Goal: Communication & Community: Answer question/provide support

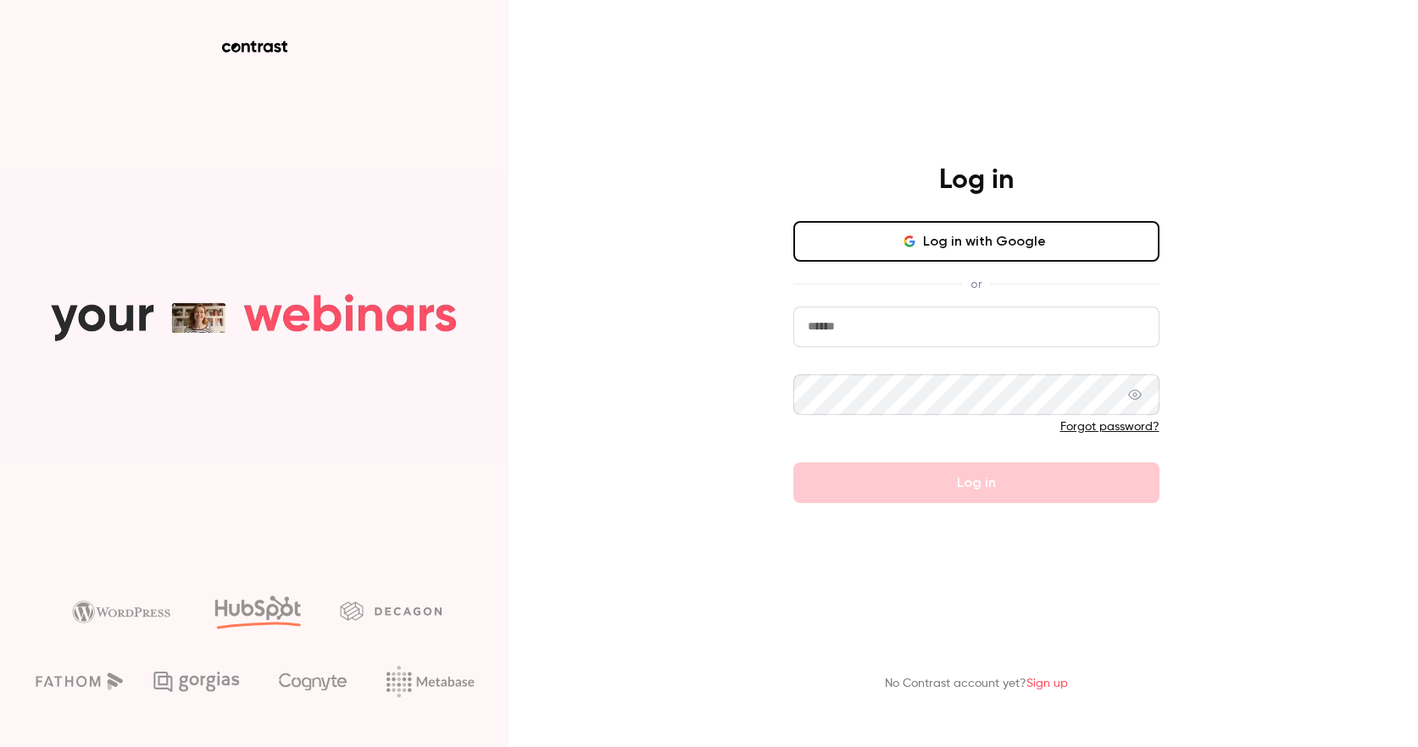
click at [1007, 247] on button "Log in with Google" at bounding box center [976, 241] width 366 height 41
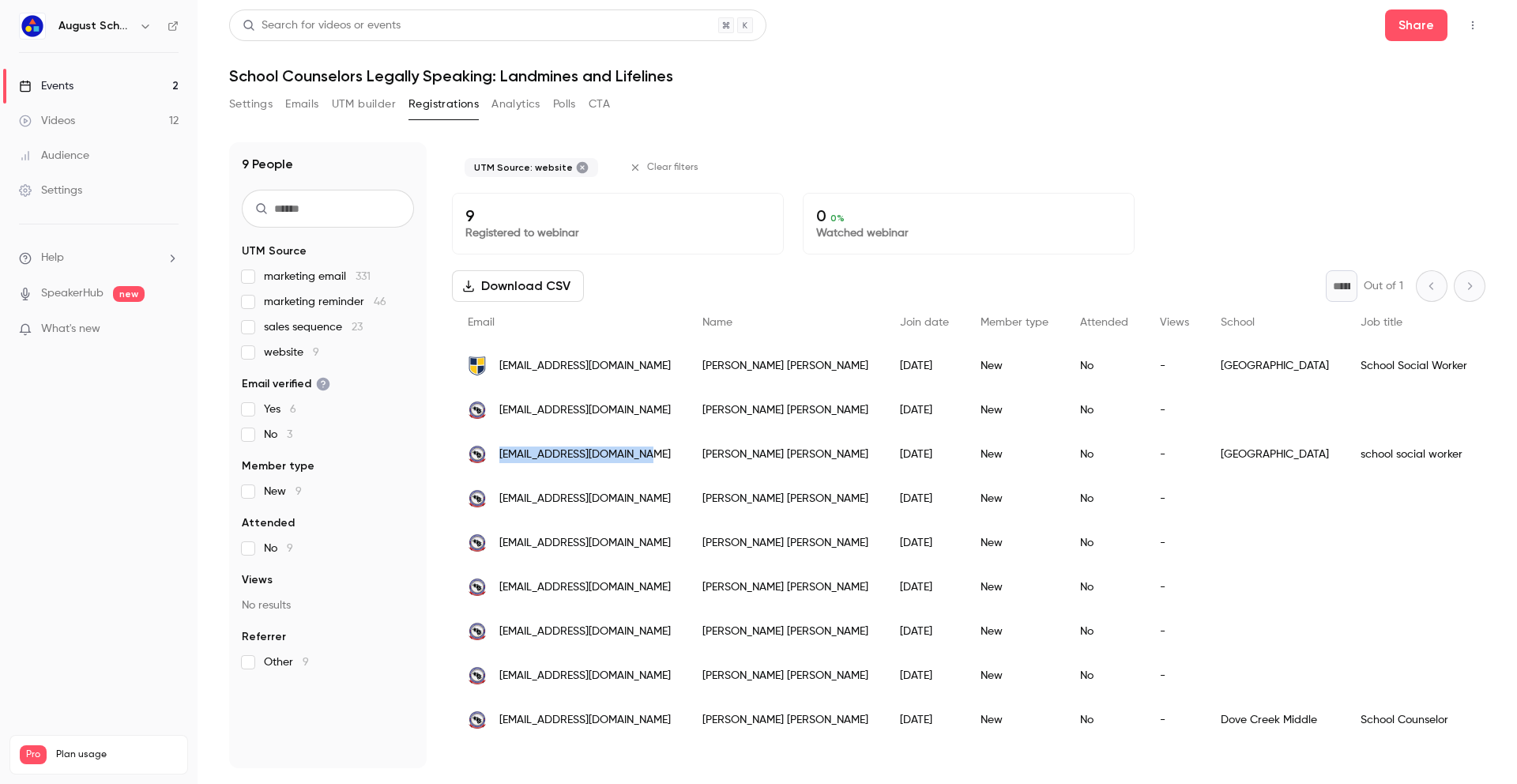
drag, startPoint x: 644, startPoint y: 453, endPoint x: 501, endPoint y: 457, distance: 143.1
click at [501, 457] on div "[EMAIL_ADDRESS][DOMAIN_NAME]" at bounding box center [570, 453] width 235 height 44
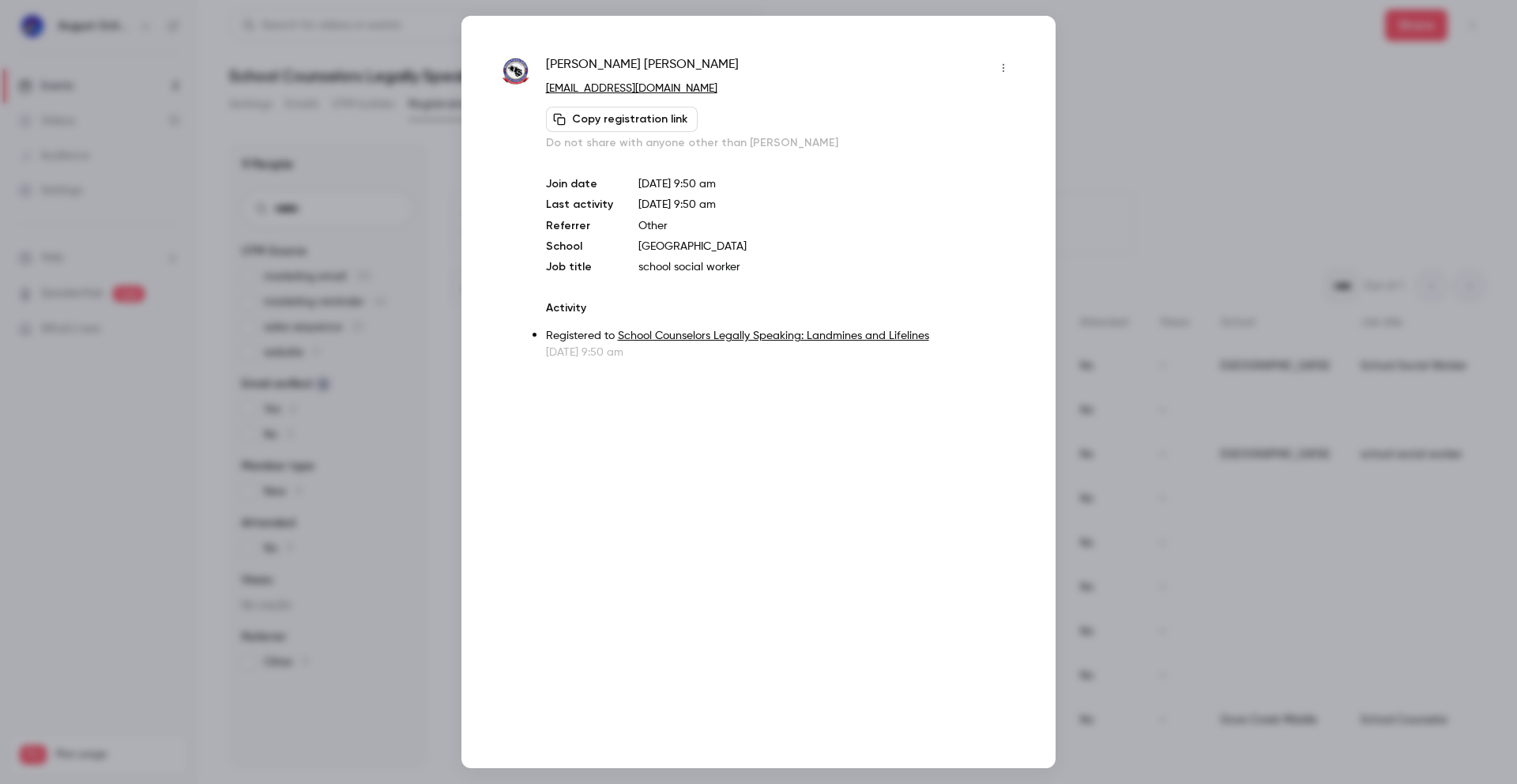
click at [450, 41] on div at bounding box center [758, 392] width 1517 height 784
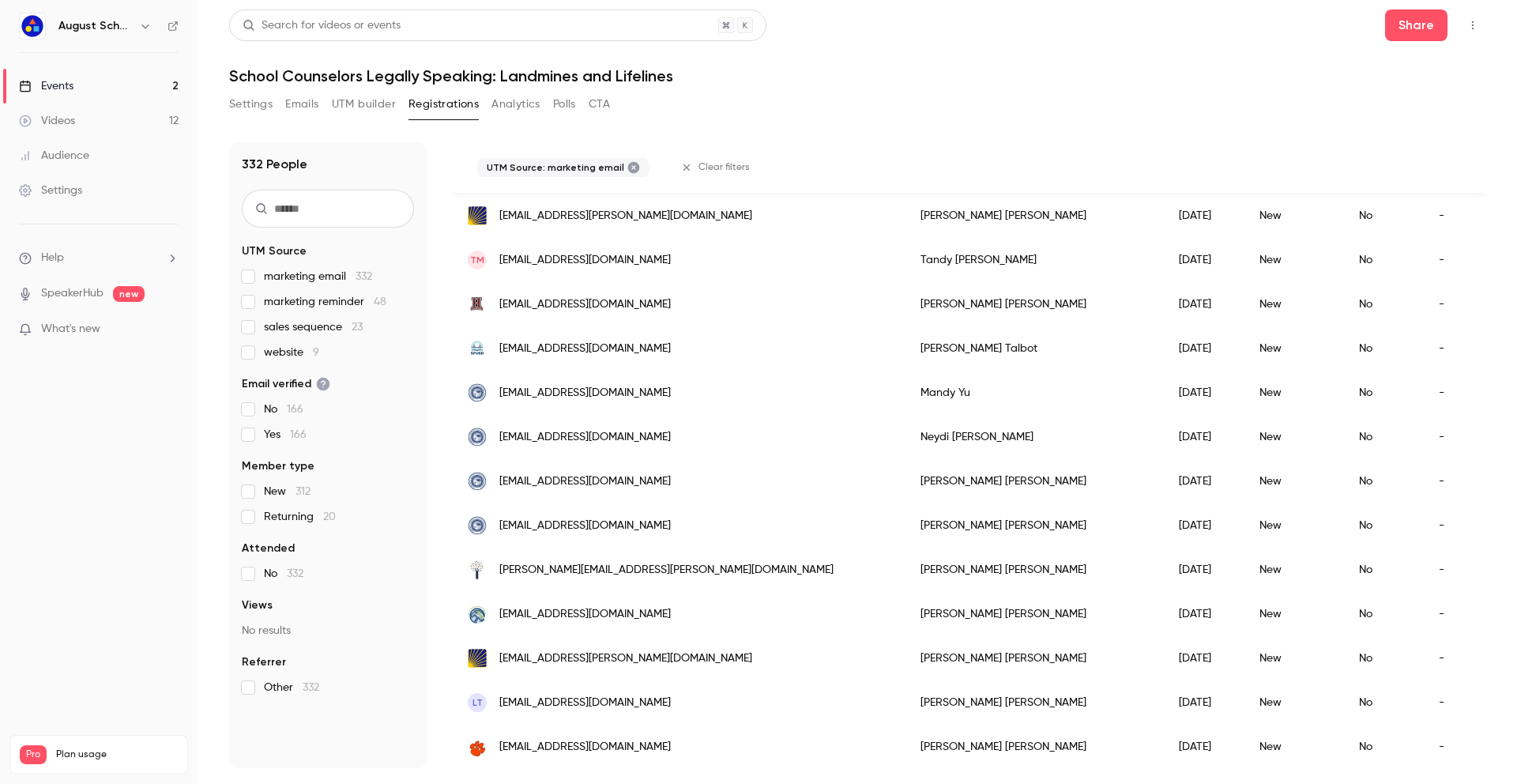
scroll to position [994, 0]
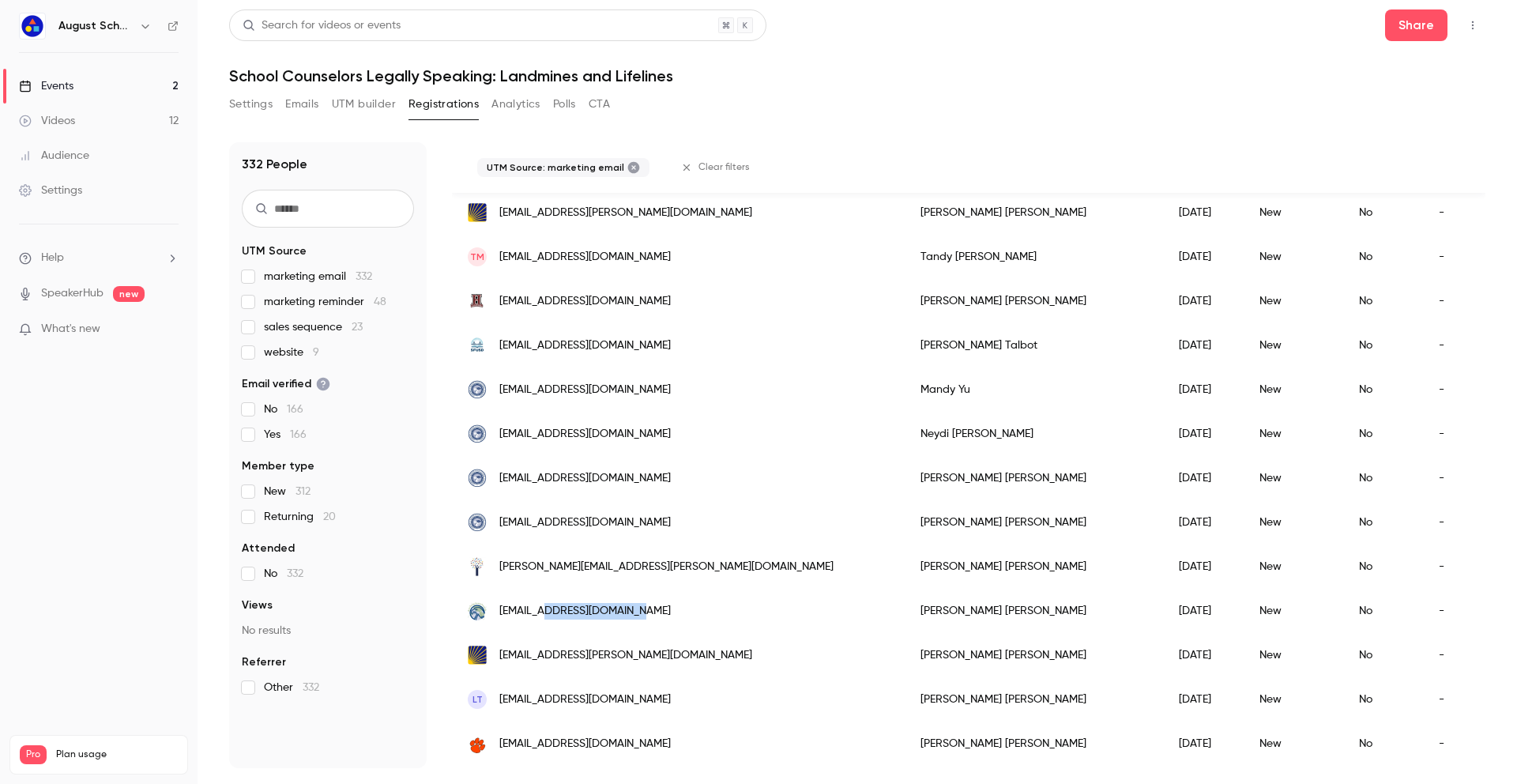
drag, startPoint x: 618, startPoint y: 609, endPoint x: 579, endPoint y: 610, distance: 39.0
click at [579, 610] on span "[EMAIL_ADDRESS][DOMAIN_NAME]" at bounding box center [586, 612] width 172 height 17
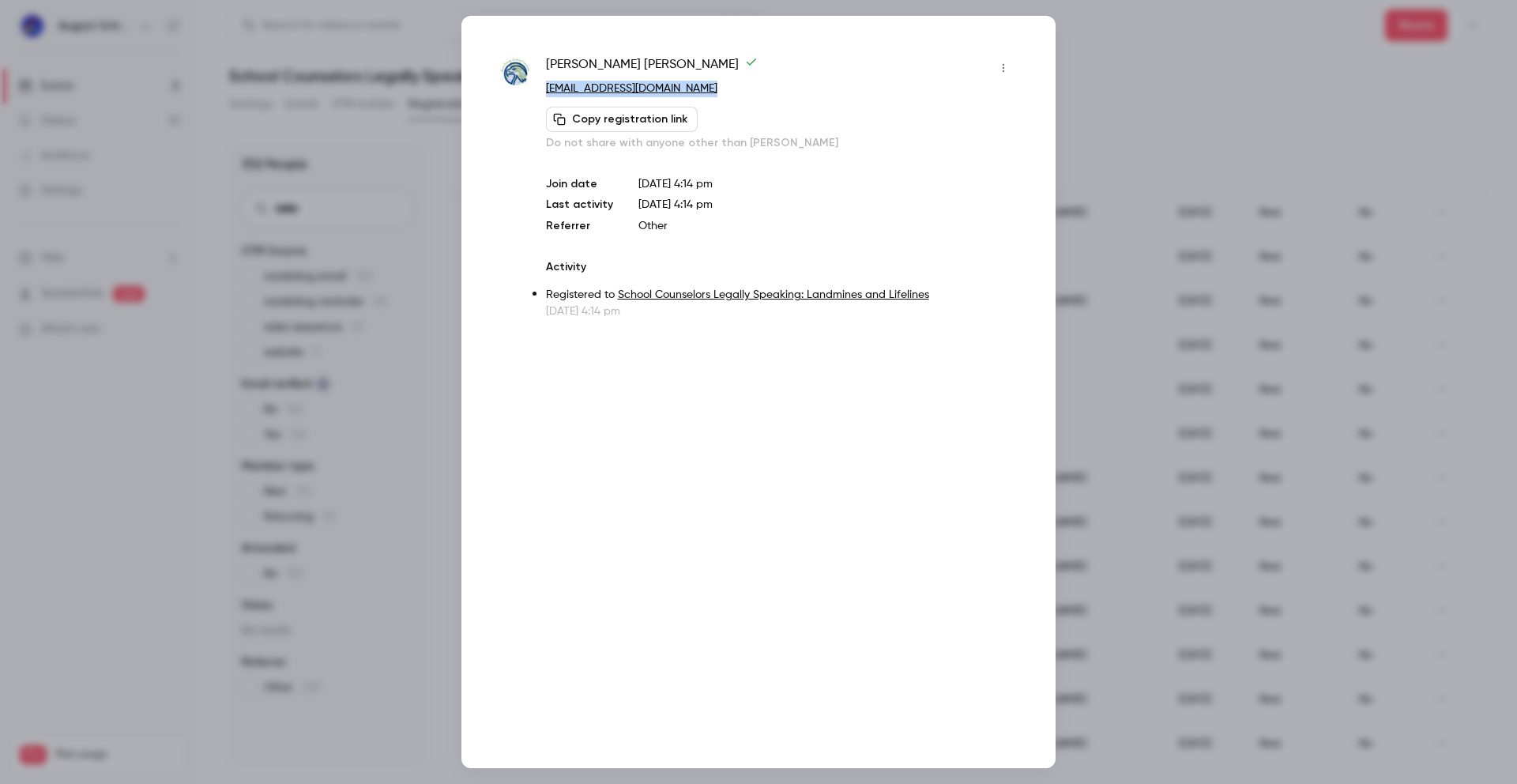
copy link "[EMAIL_ADDRESS][DOMAIN_NAME]"
click at [440, 187] on div at bounding box center [758, 392] width 1517 height 784
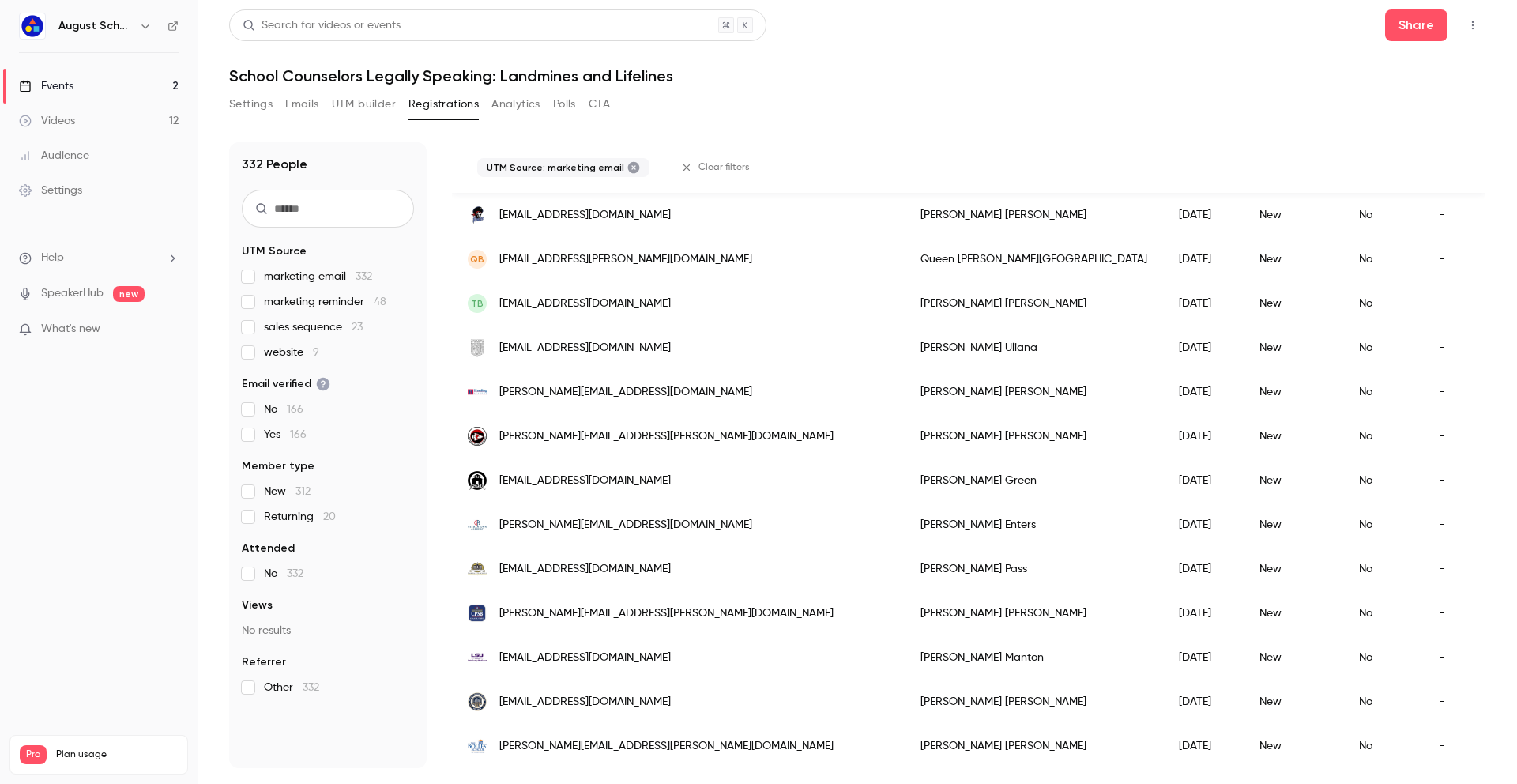
scroll to position [1799, 0]
drag, startPoint x: 572, startPoint y: 732, endPoint x: 526, endPoint y: 733, distance: 46.0
click at [526, 696] on span "[PERSON_NAME][EMAIL_ADDRESS][PERSON_NAME][DOMAIN_NAME]" at bounding box center [667, 746] width 334 height 17
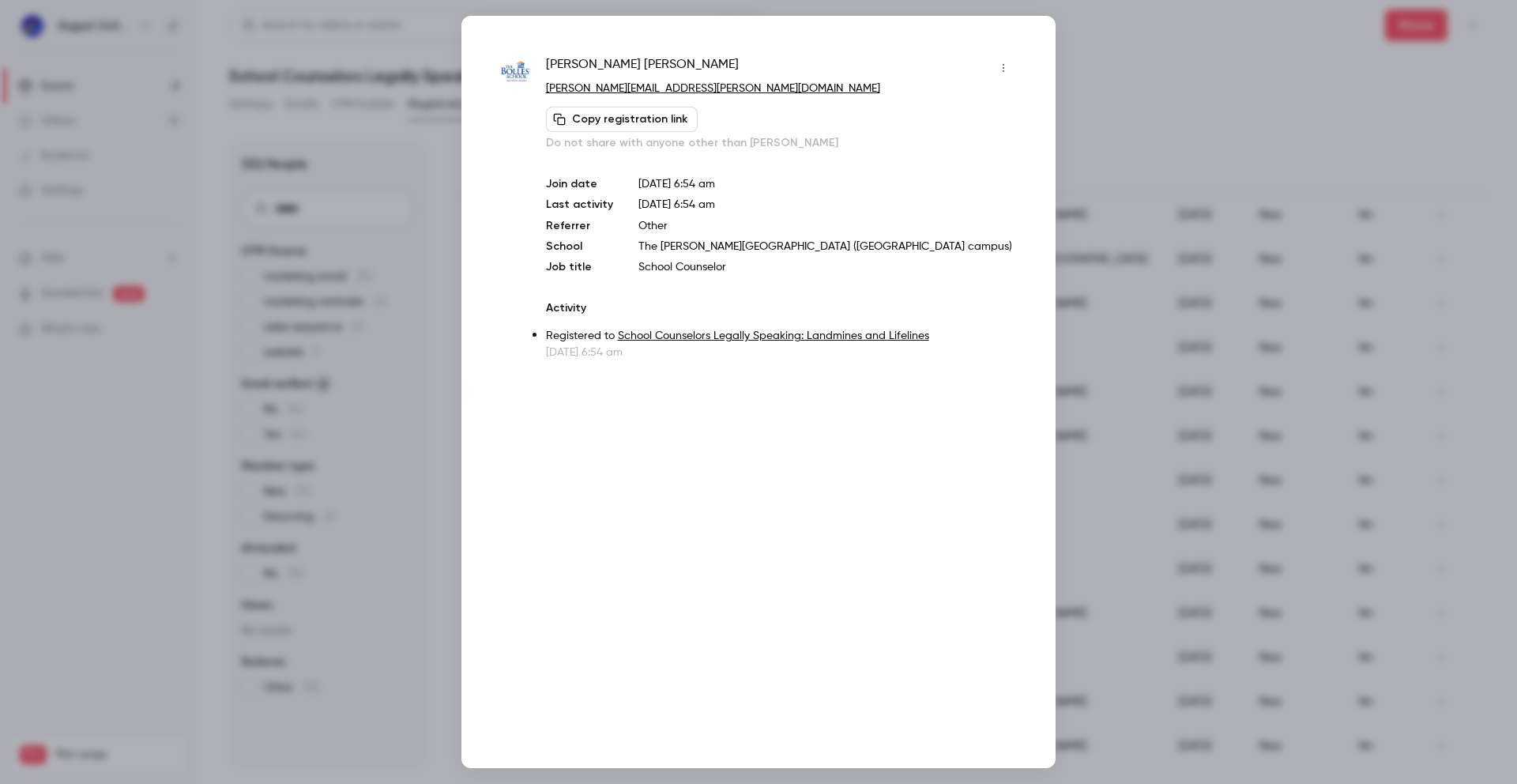
click at [618, 39] on div "Sherry Bowen [EMAIL_ADDRESS][PERSON_NAME][DOMAIN_NAME] Copy registration link D…" at bounding box center [758, 392] width 594 height 752
click at [939, 24] on div "Sherry Bowen [EMAIL_ADDRESS][PERSON_NAME][DOMAIN_NAME] Copy registration link D…" at bounding box center [758, 392] width 594 height 752
click at [1179, 18] on div at bounding box center [758, 392] width 1517 height 784
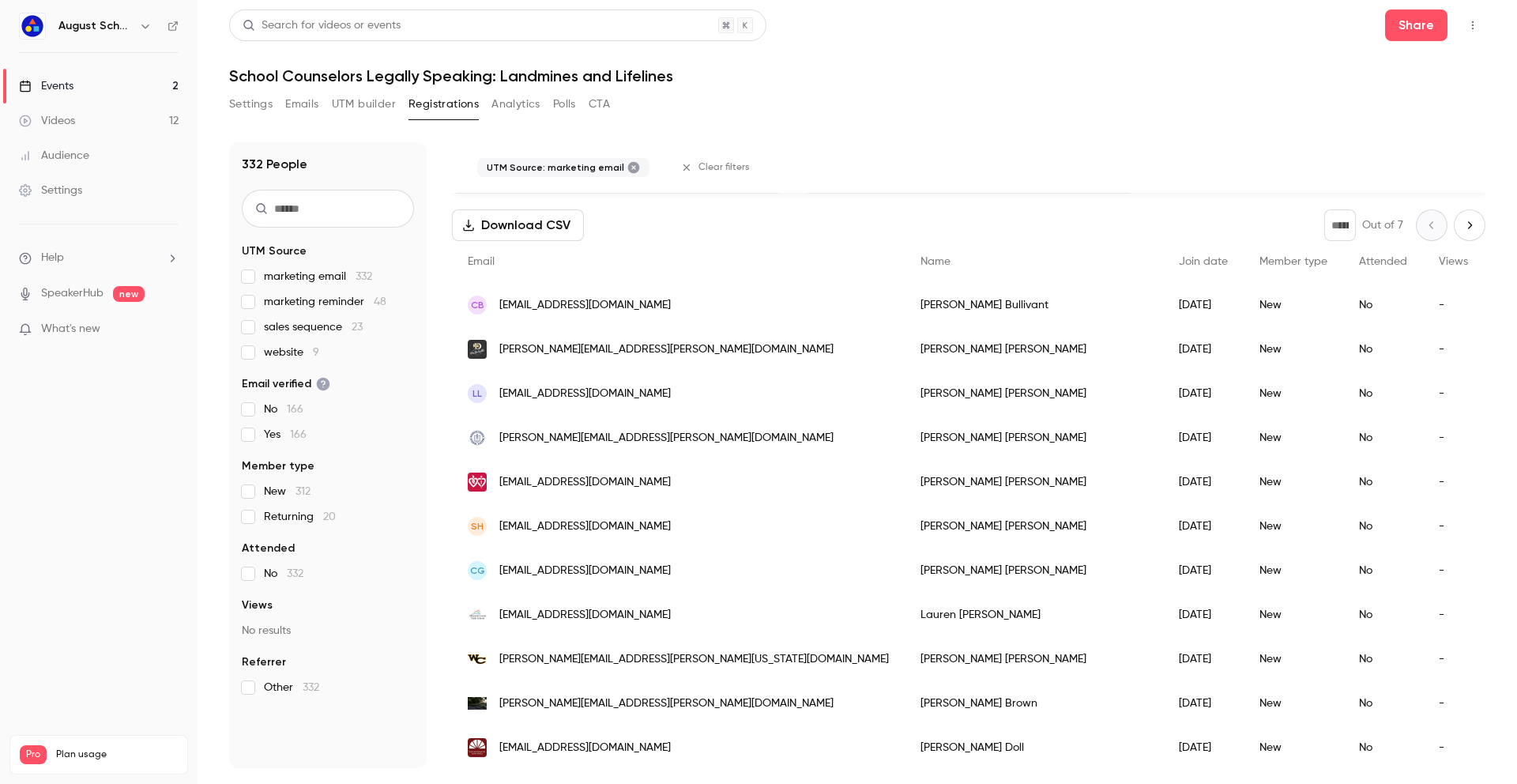
scroll to position [0, 0]
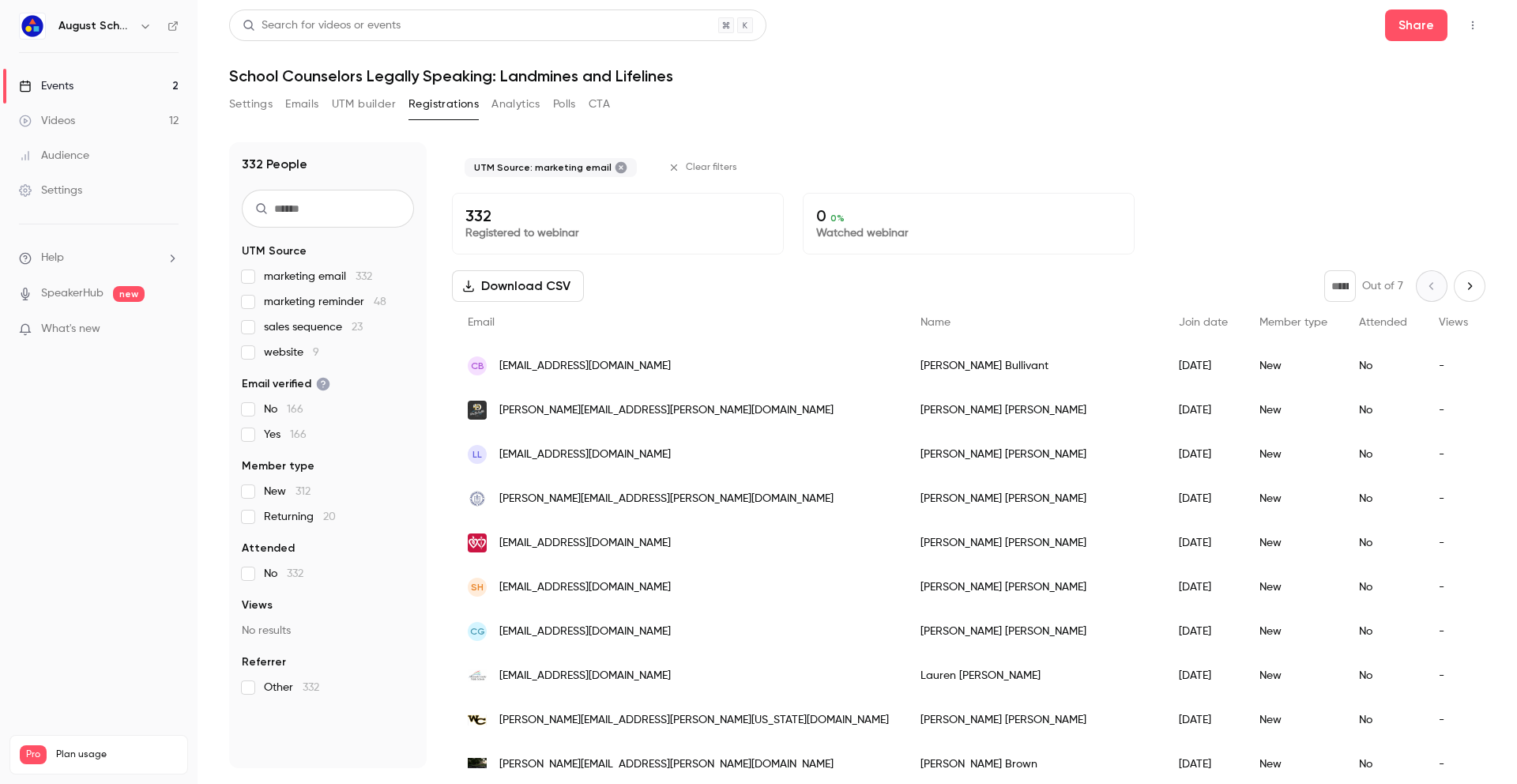
click at [1321, 283] on icon "Next page" at bounding box center [1469, 286] width 18 height 13
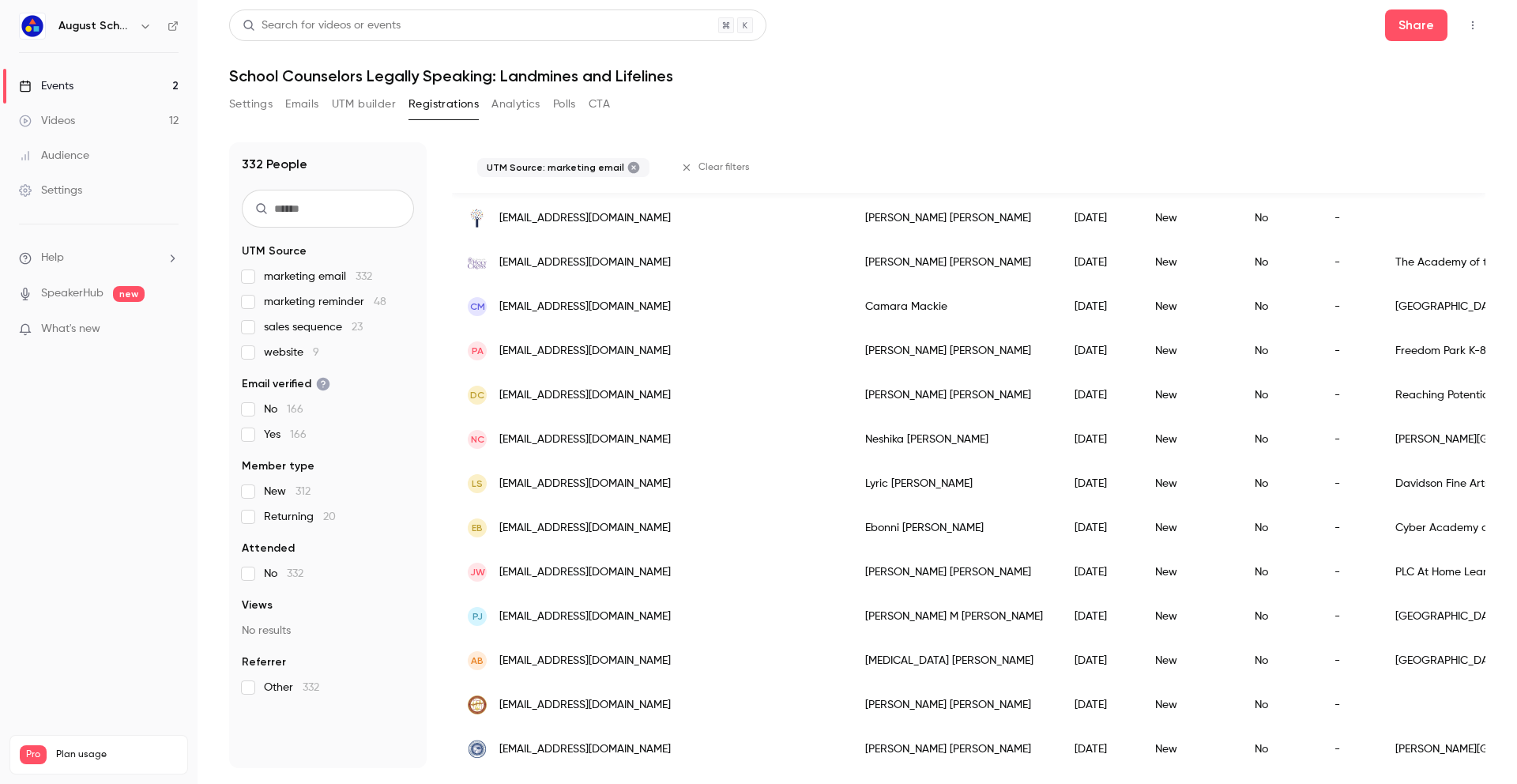
scroll to position [1799, 0]
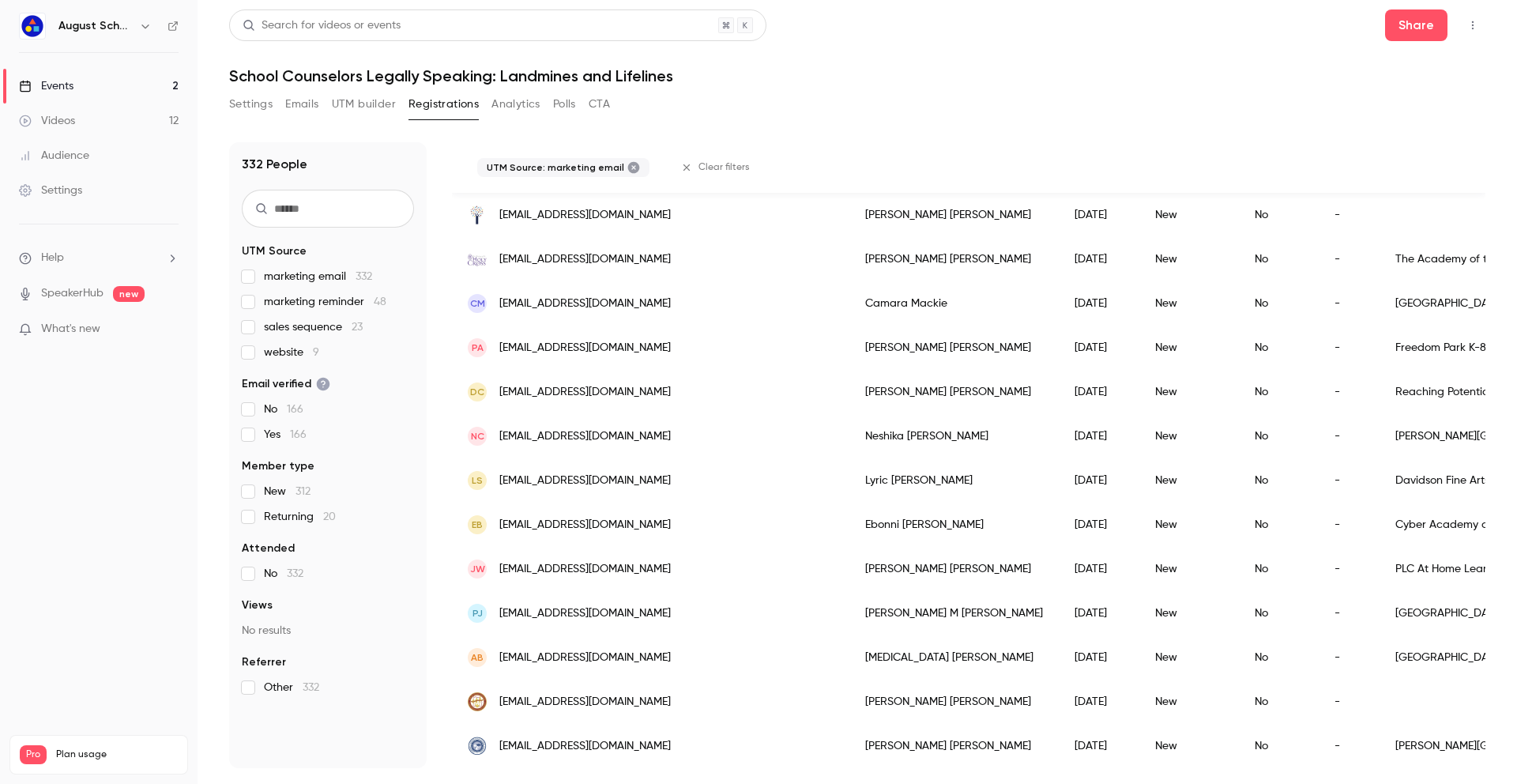
click at [578, 650] on span "[EMAIL_ADDRESS][DOMAIN_NAME]" at bounding box center [586, 658] width 172 height 17
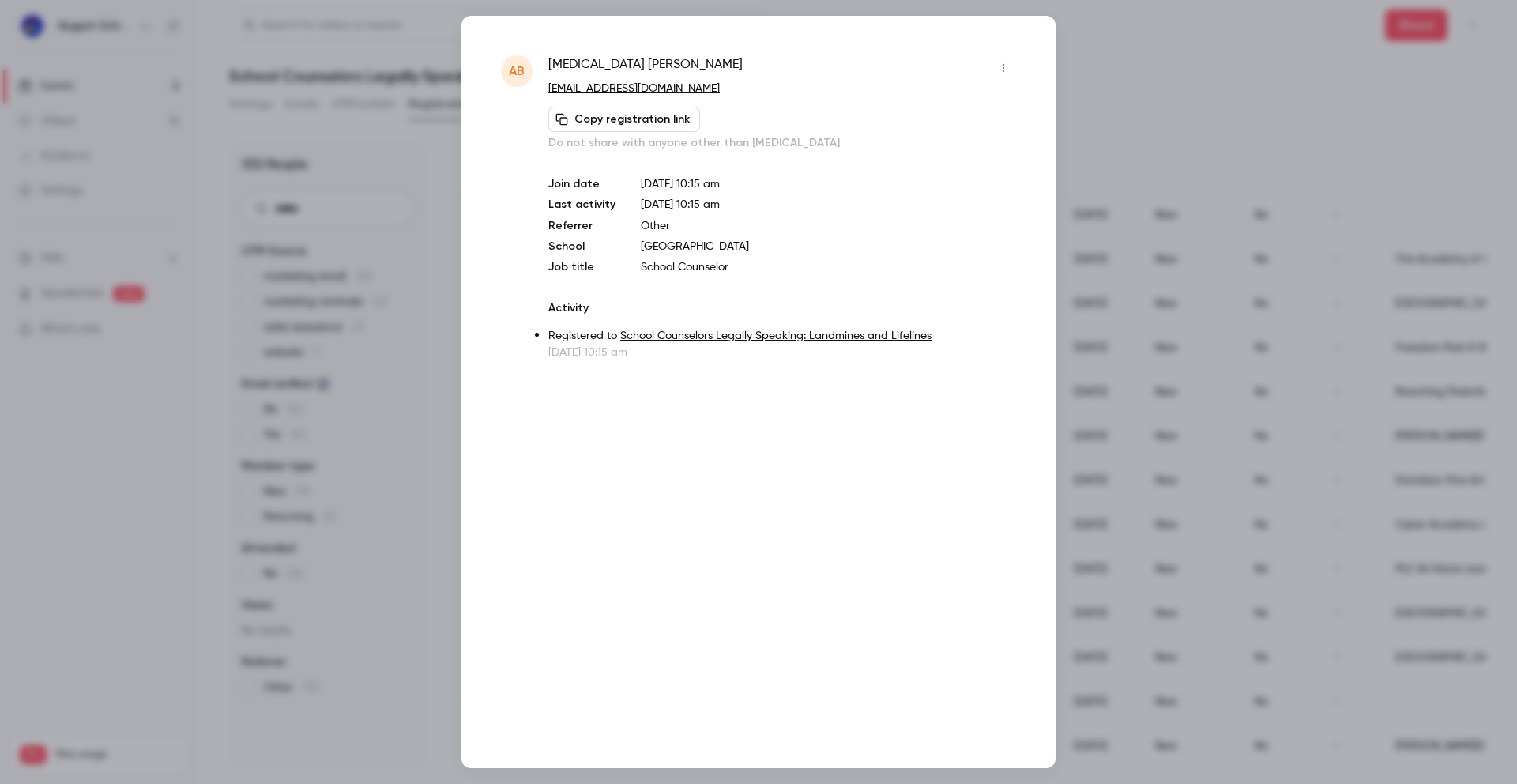
click at [1014, 37] on div "AB [MEDICAL_DATA][PERSON_NAME] [EMAIL_ADDRESS][DOMAIN_NAME] Copy registration l…" at bounding box center [758, 392] width 594 height 752
click at [1100, 25] on div at bounding box center [758, 392] width 1517 height 784
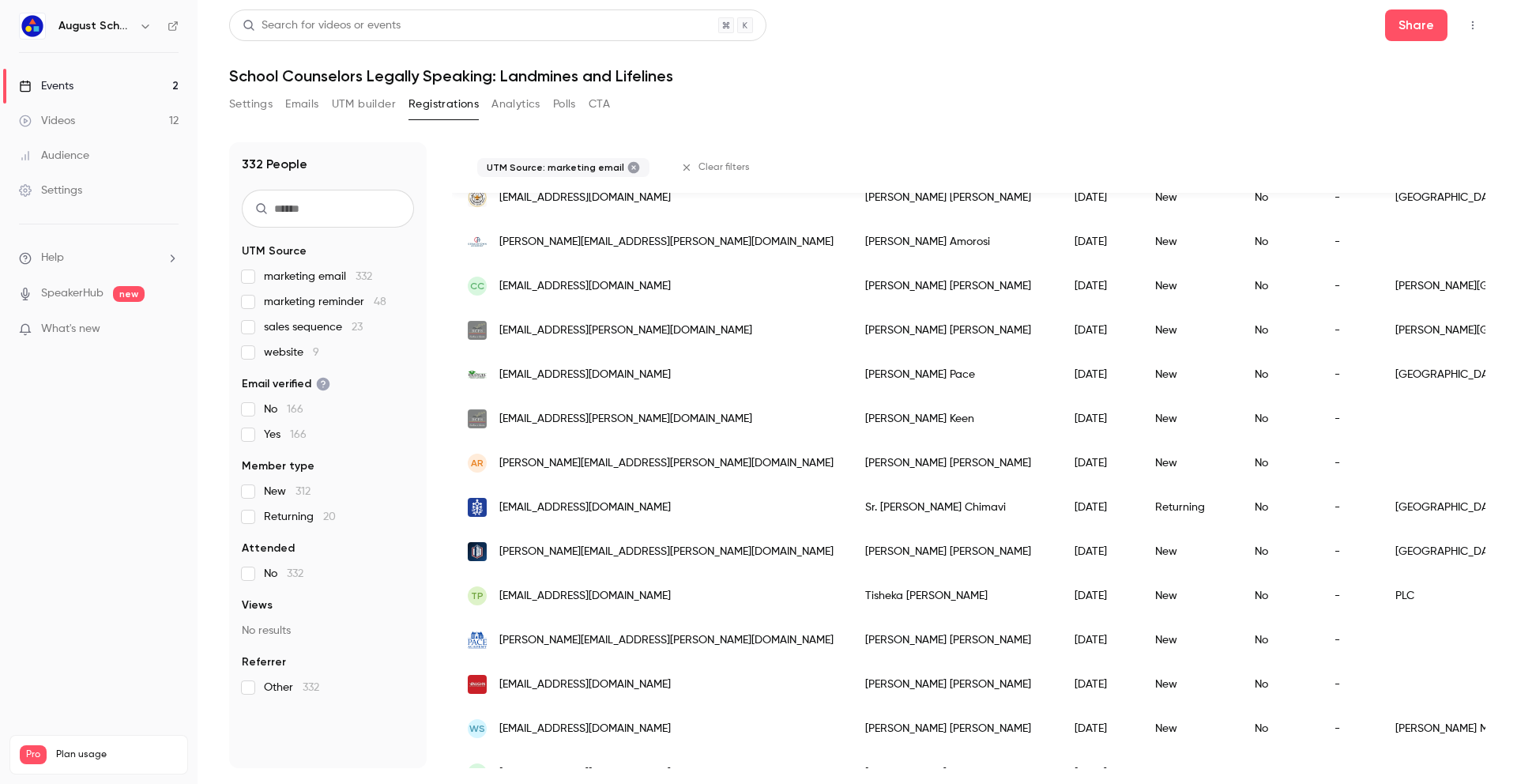
scroll to position [0, 0]
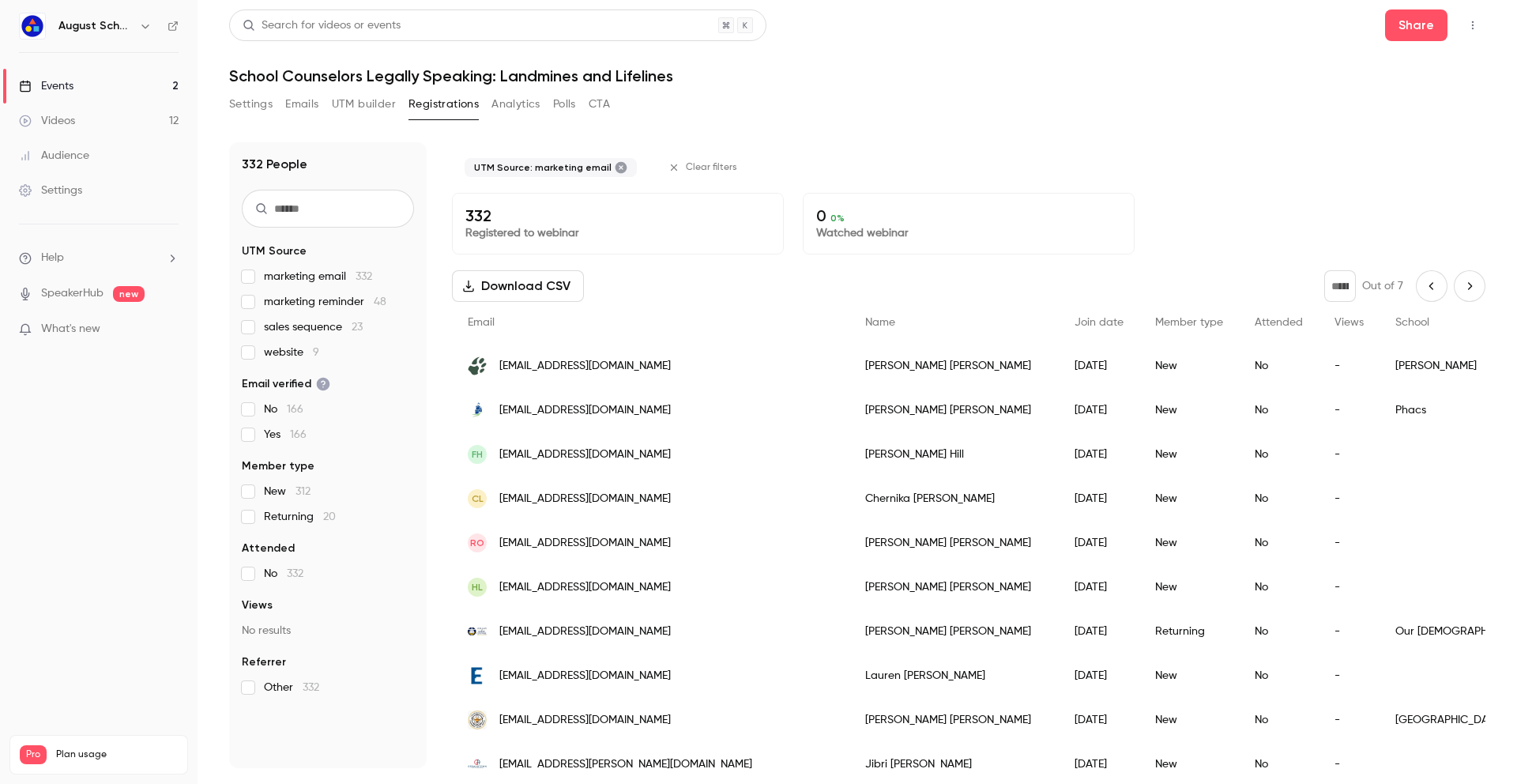
click at [1321, 287] on icon "Next page" at bounding box center [1469, 286] width 18 height 13
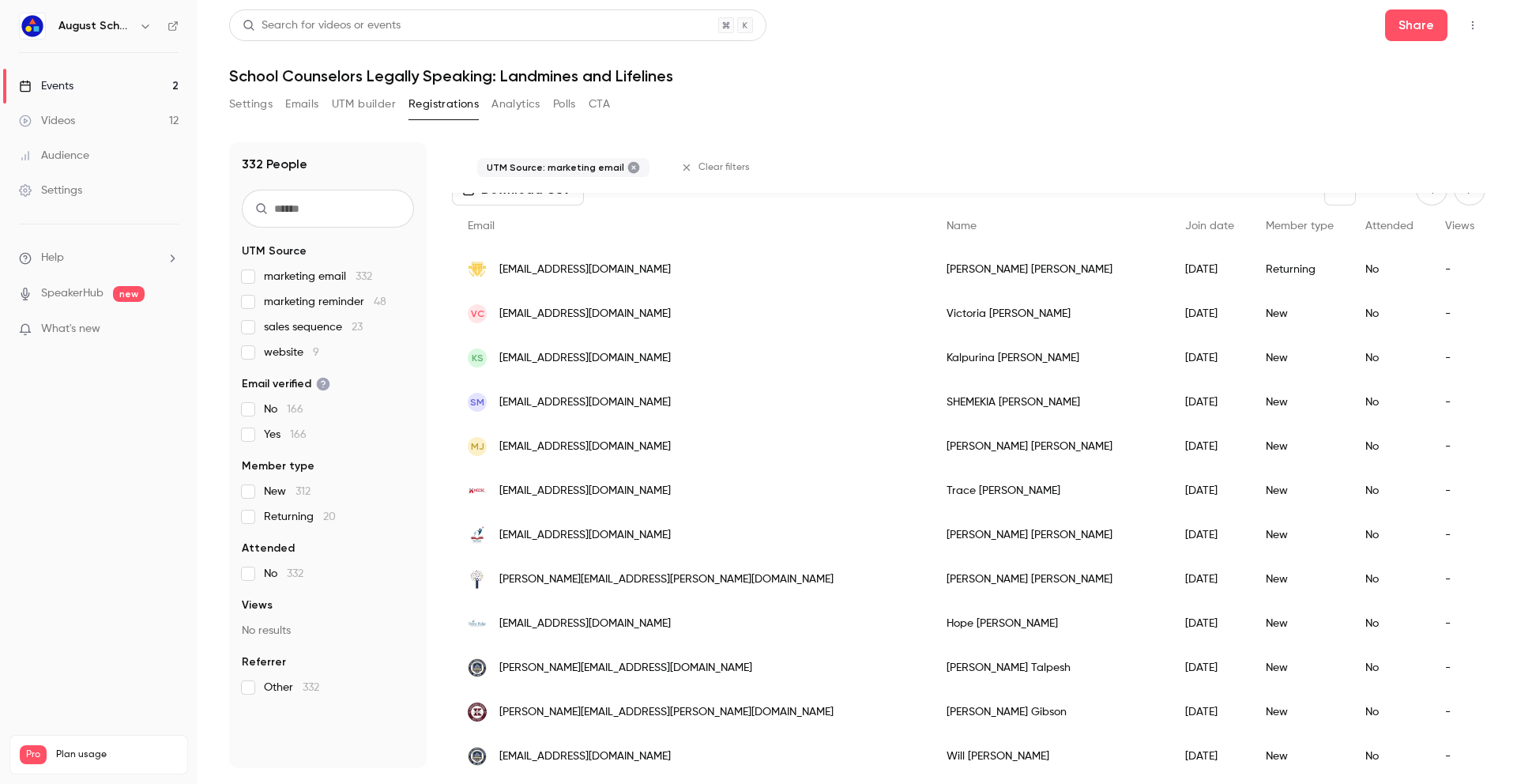
scroll to position [97, 0]
drag, startPoint x: 582, startPoint y: 666, endPoint x: 532, endPoint y: 665, distance: 50.0
click at [532, 665] on span "[PERSON_NAME][EMAIL_ADDRESS][DOMAIN_NAME]" at bounding box center [626, 667] width 253 height 17
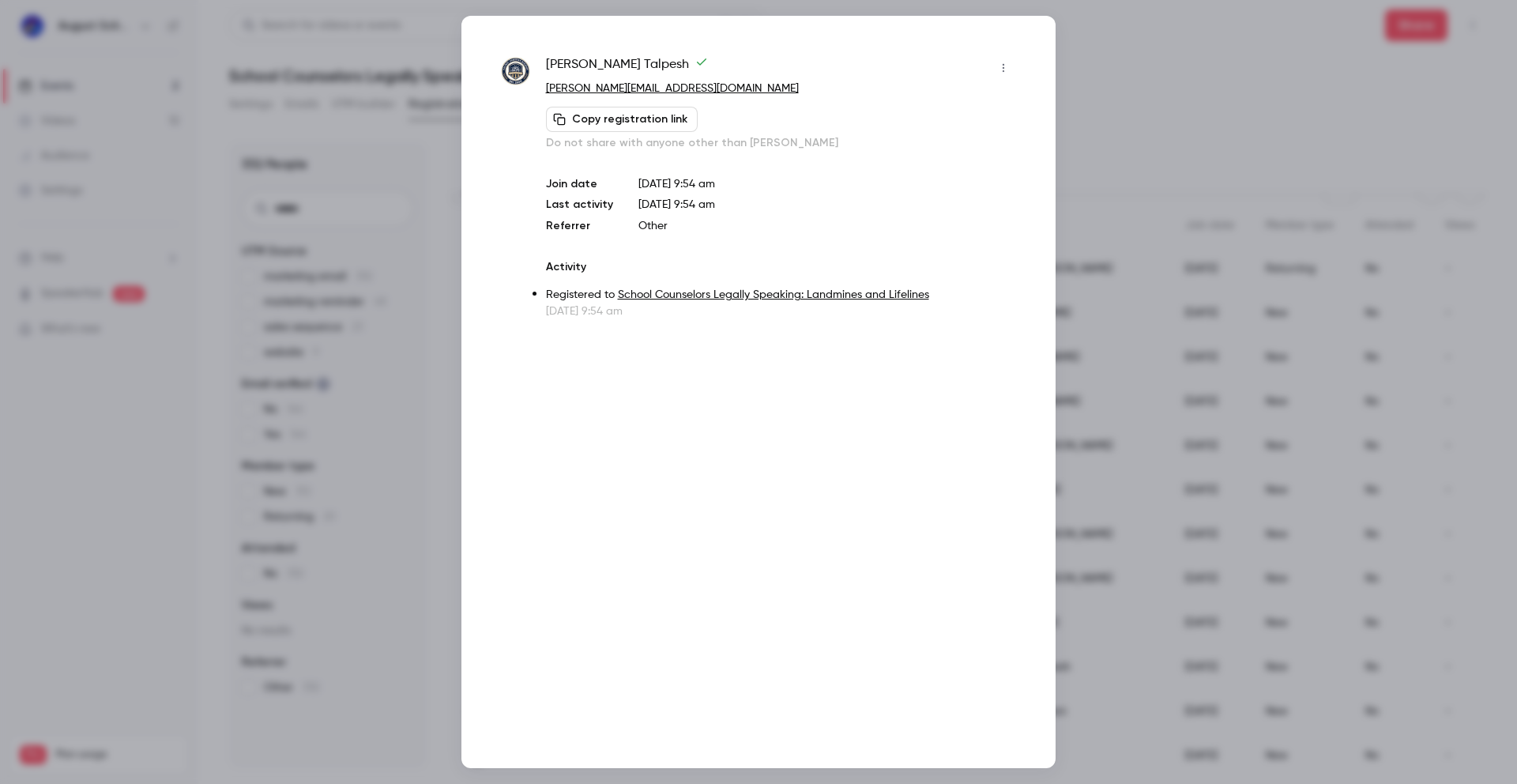
click at [591, 40] on div "[PERSON_NAME] [EMAIL_ADDRESS][DOMAIN_NAME] Copy registration link Do not share …" at bounding box center [758, 392] width 594 height 752
click at [1100, 66] on div at bounding box center [758, 392] width 1517 height 784
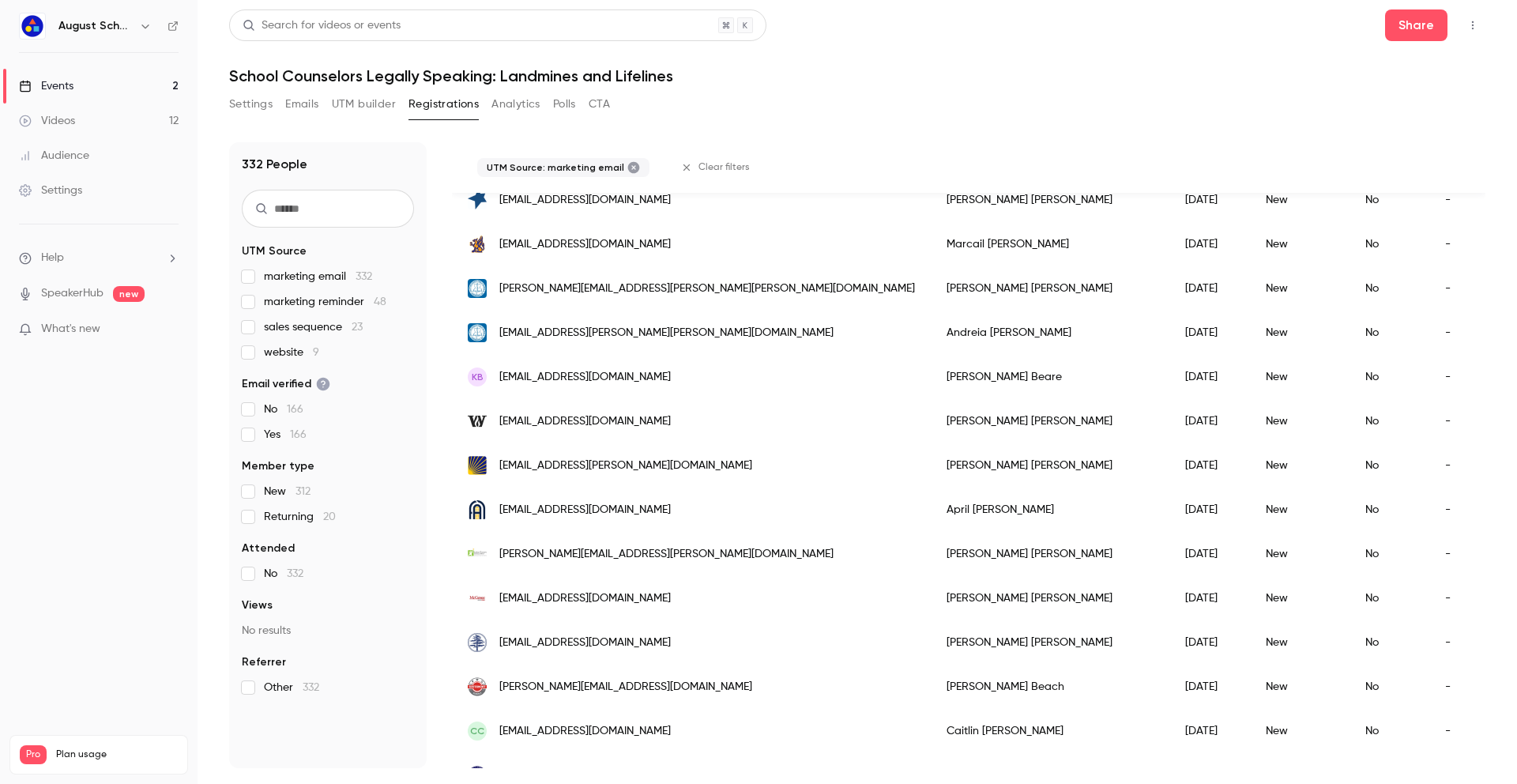
scroll to position [830, 0]
click at [550, 507] on span "[EMAIL_ADDRESS][DOMAIN_NAME]" at bounding box center [586, 510] width 172 height 17
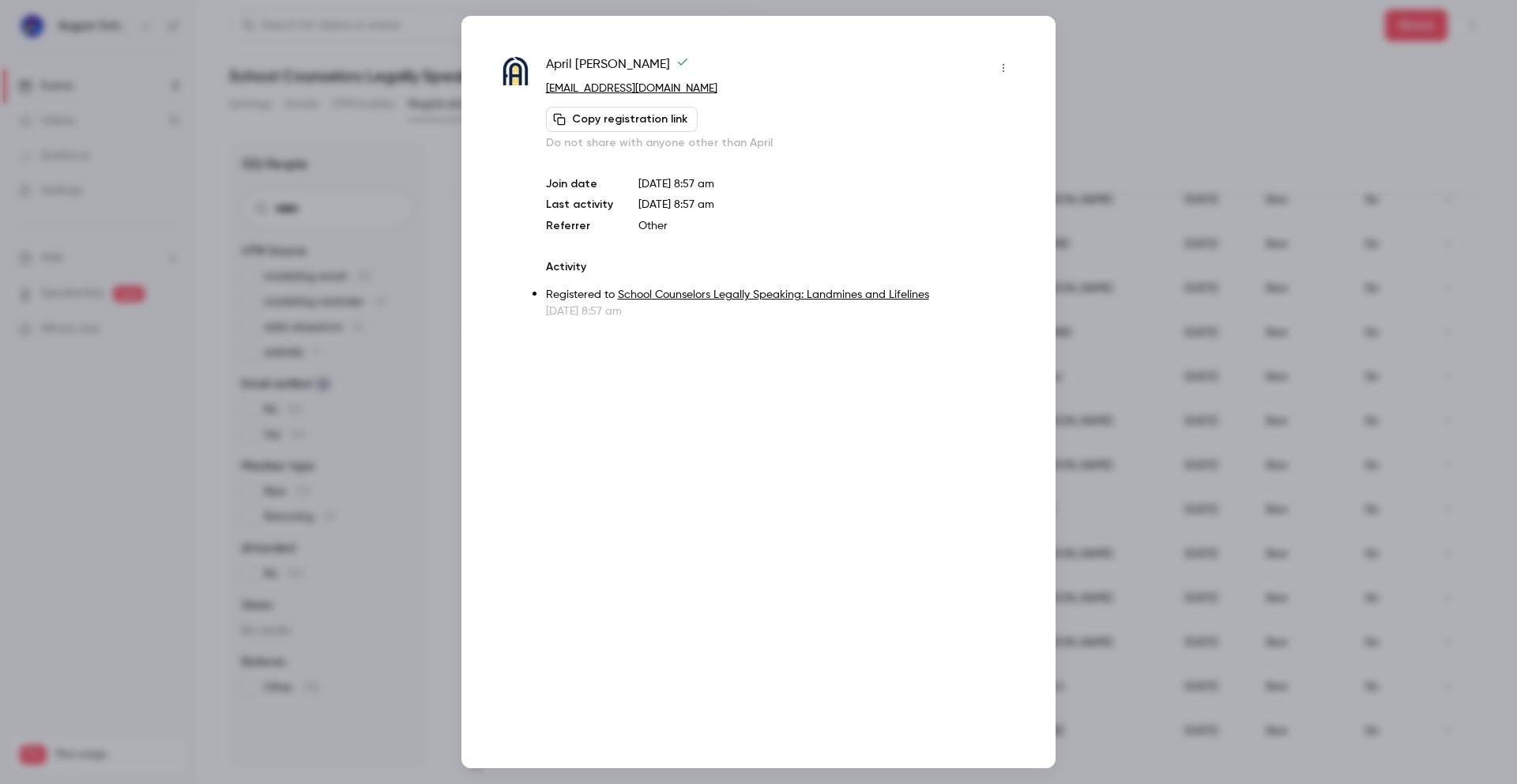
click at [1088, 46] on div at bounding box center [758, 392] width 1517 height 784
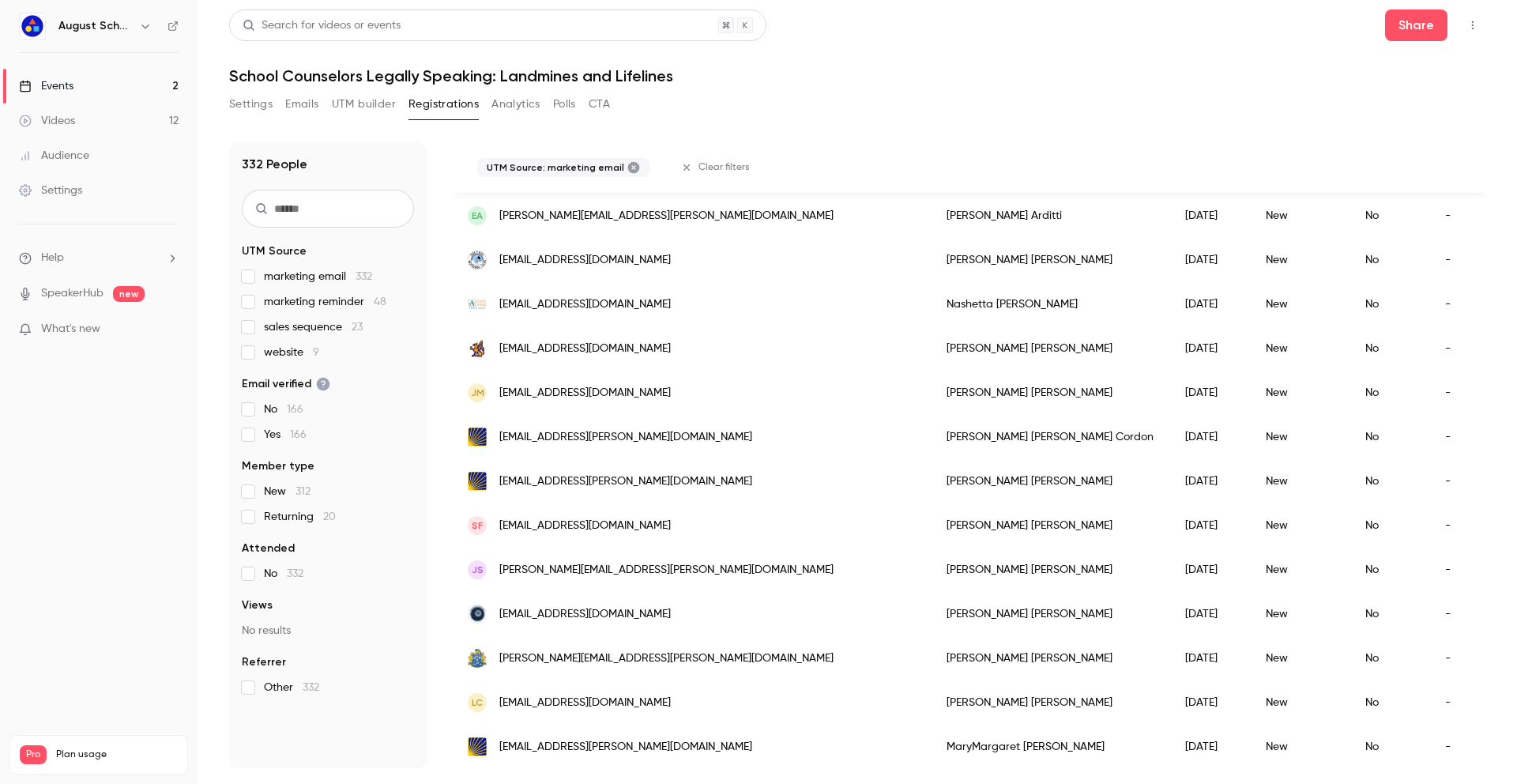
scroll to position [1538, 0]
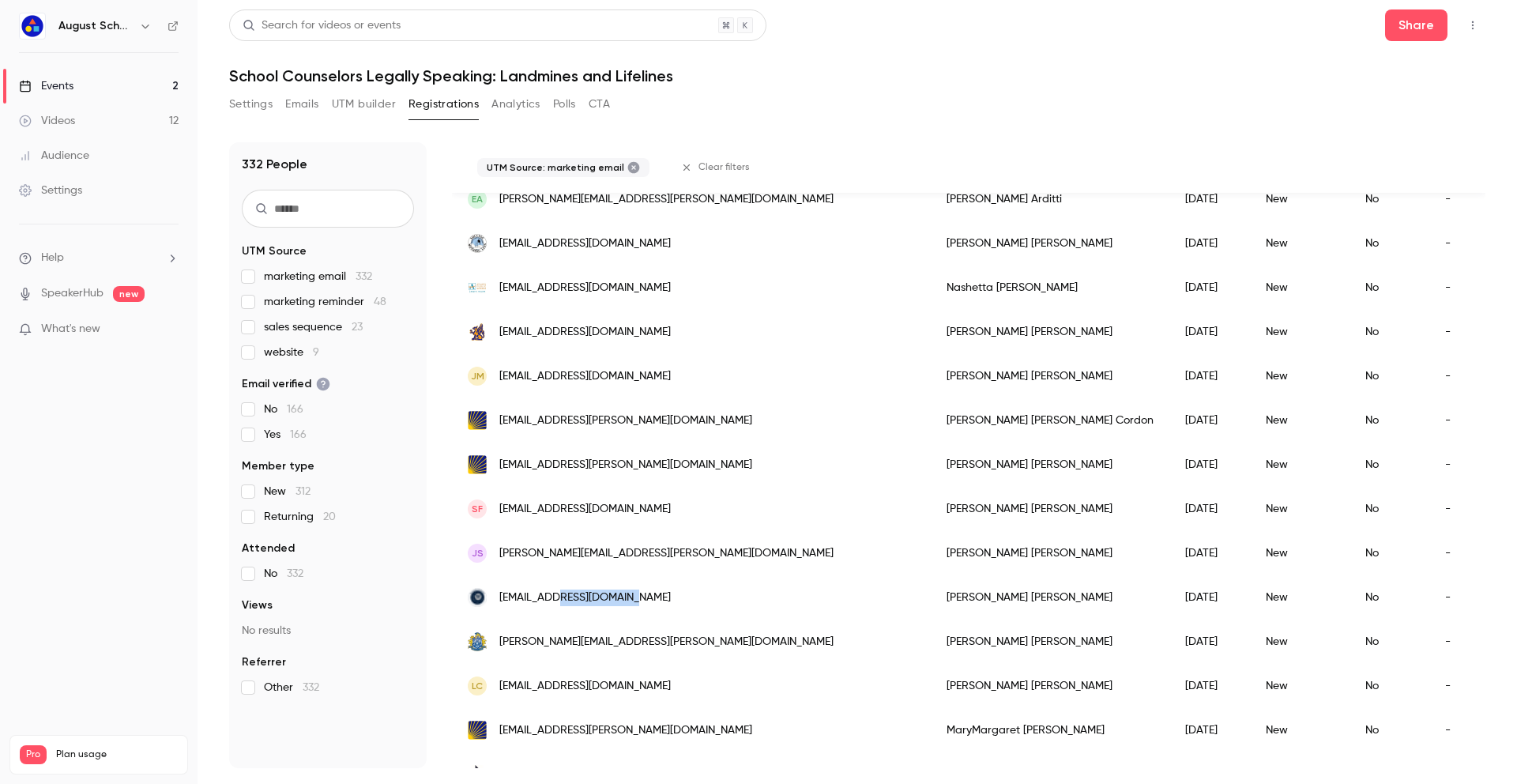
drag, startPoint x: 580, startPoint y: 598, endPoint x: 524, endPoint y: 593, distance: 56.2
click at [524, 593] on span "[EMAIL_ADDRESS][DOMAIN_NAME]" at bounding box center [586, 598] width 172 height 17
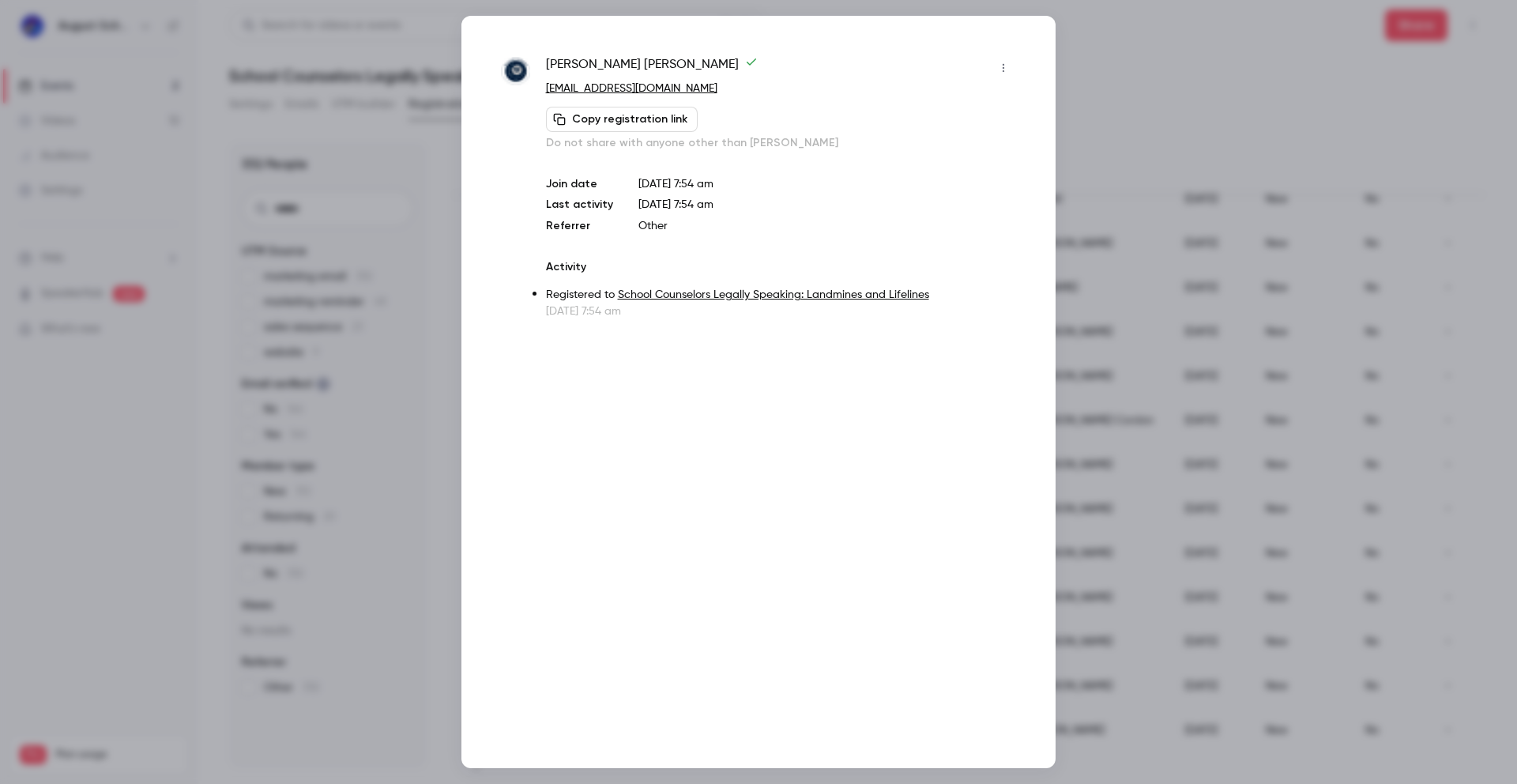
click at [1121, 54] on div at bounding box center [758, 392] width 1517 height 784
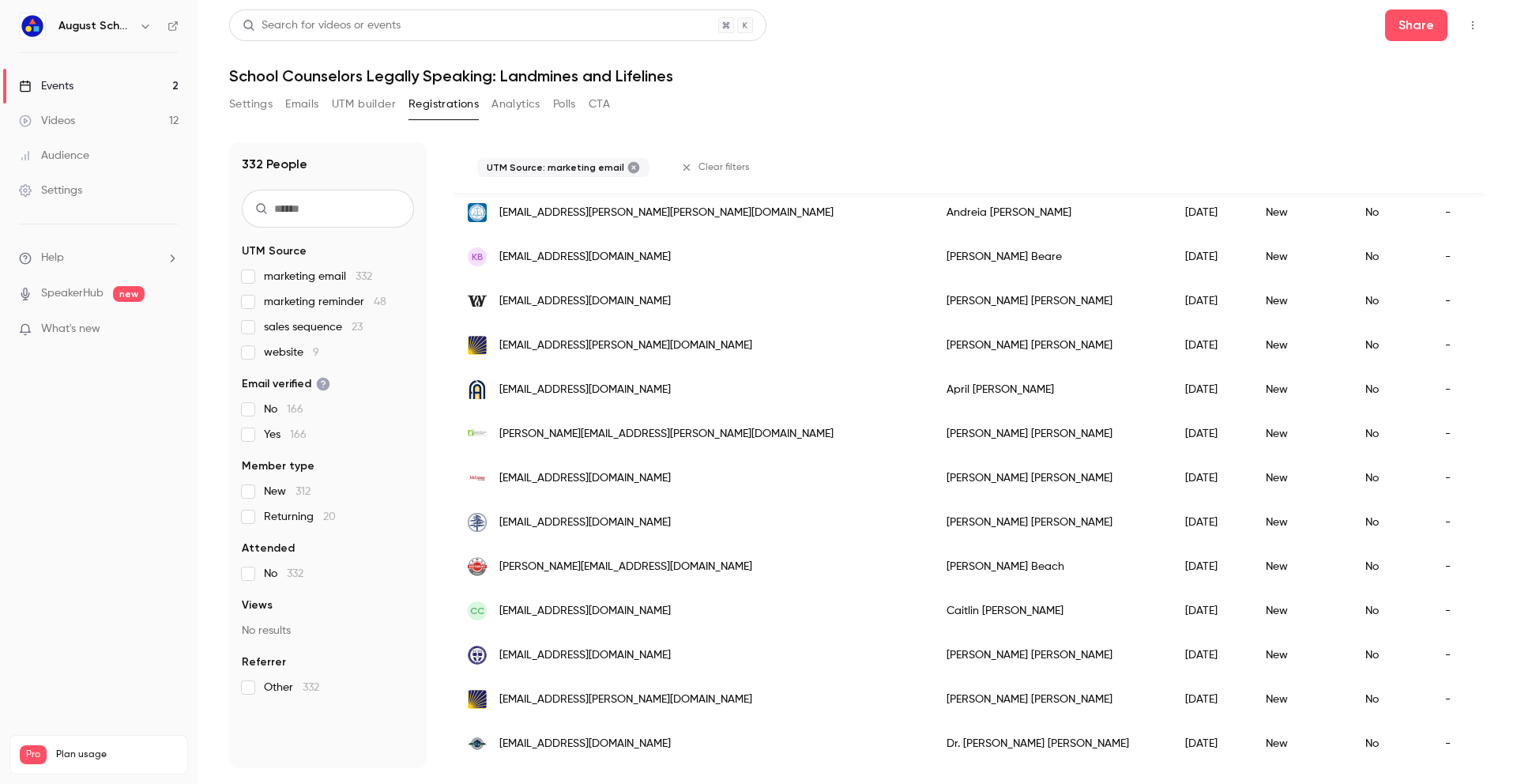
scroll to position [0, 0]
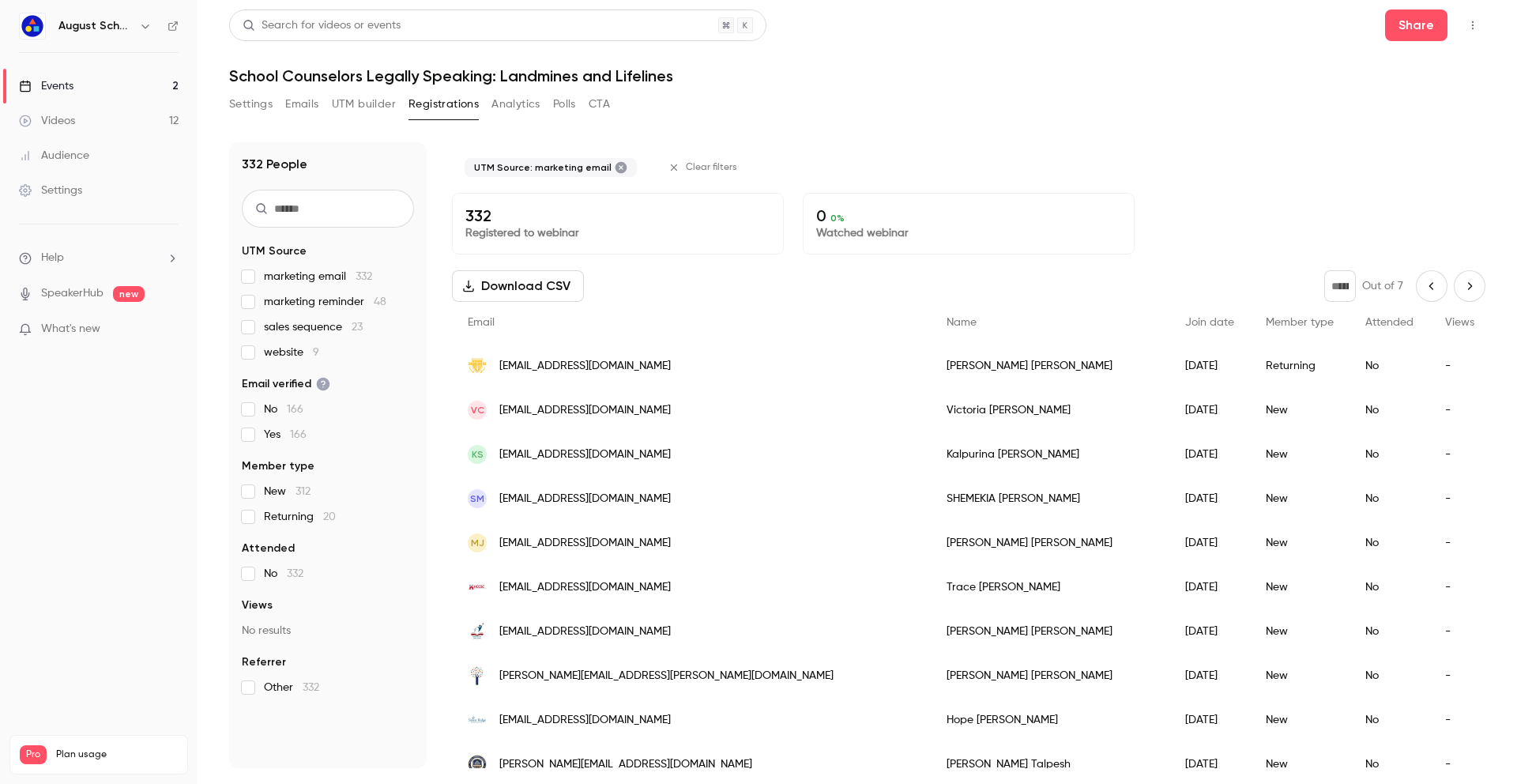
click at [1321, 285] on icon "Next page" at bounding box center [1469, 286] width 4 height 7
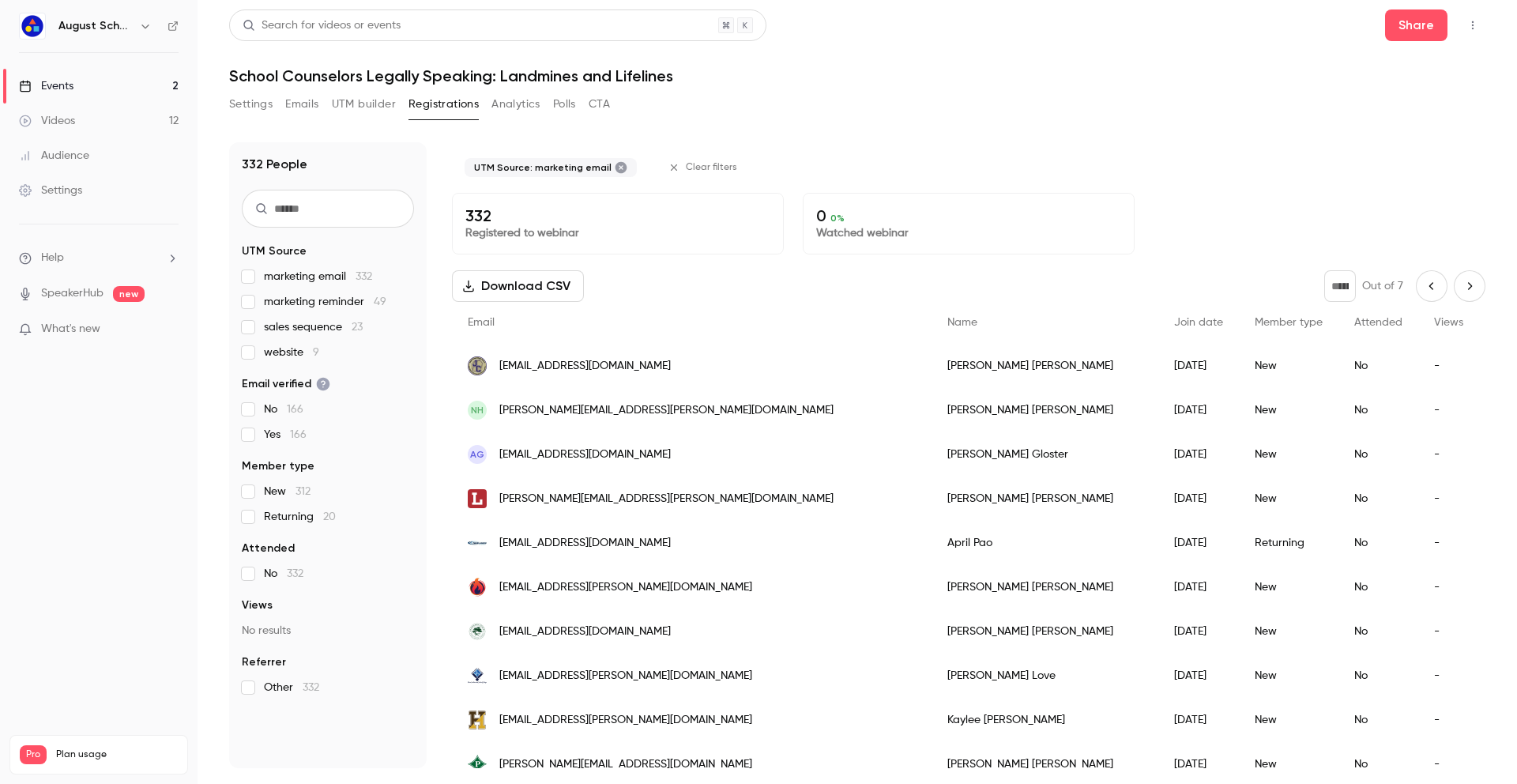
click at [1321, 283] on icon "Next page" at bounding box center [1469, 286] width 18 height 13
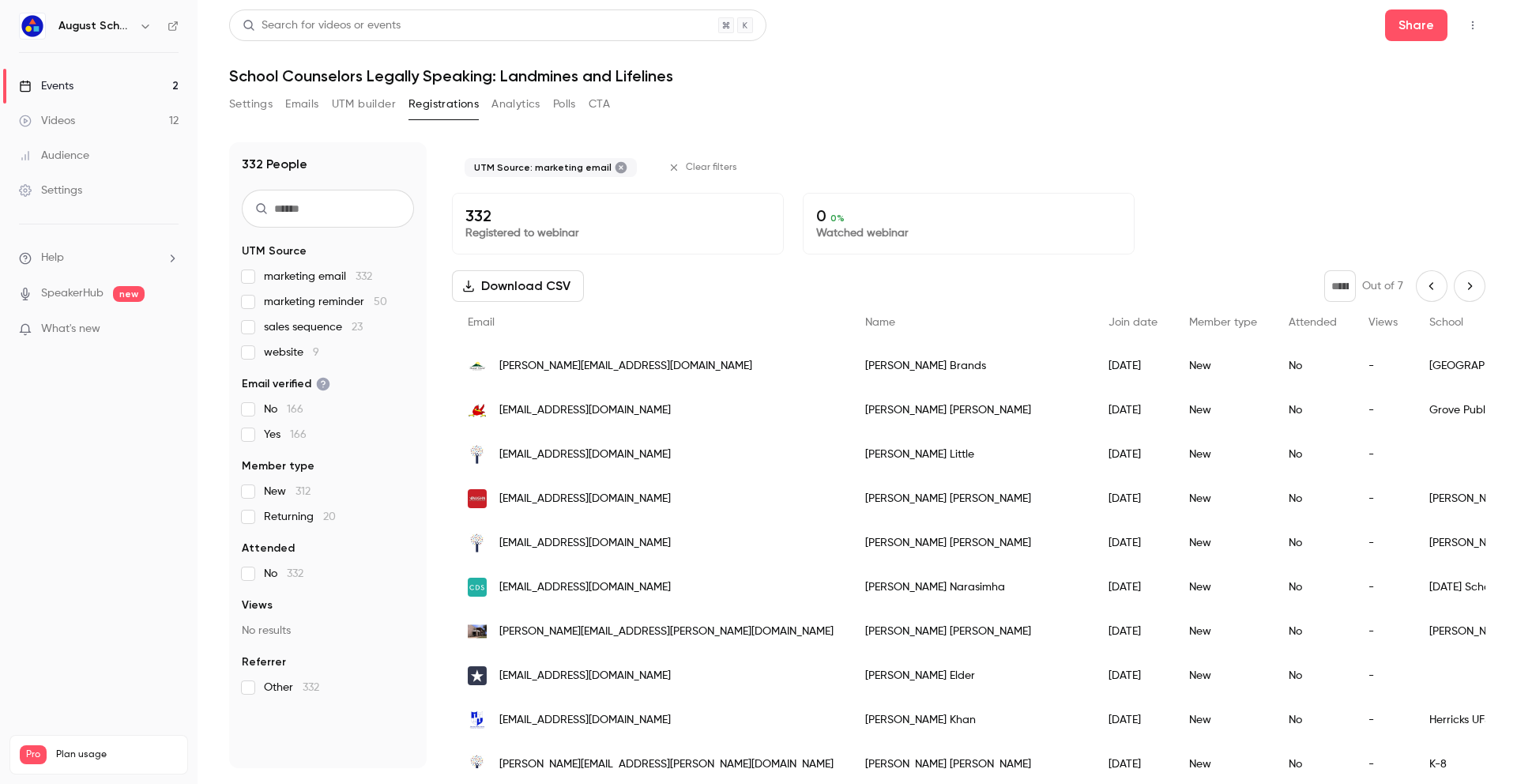
click at [1321, 282] on icon "Next page" at bounding box center [1469, 286] width 18 height 13
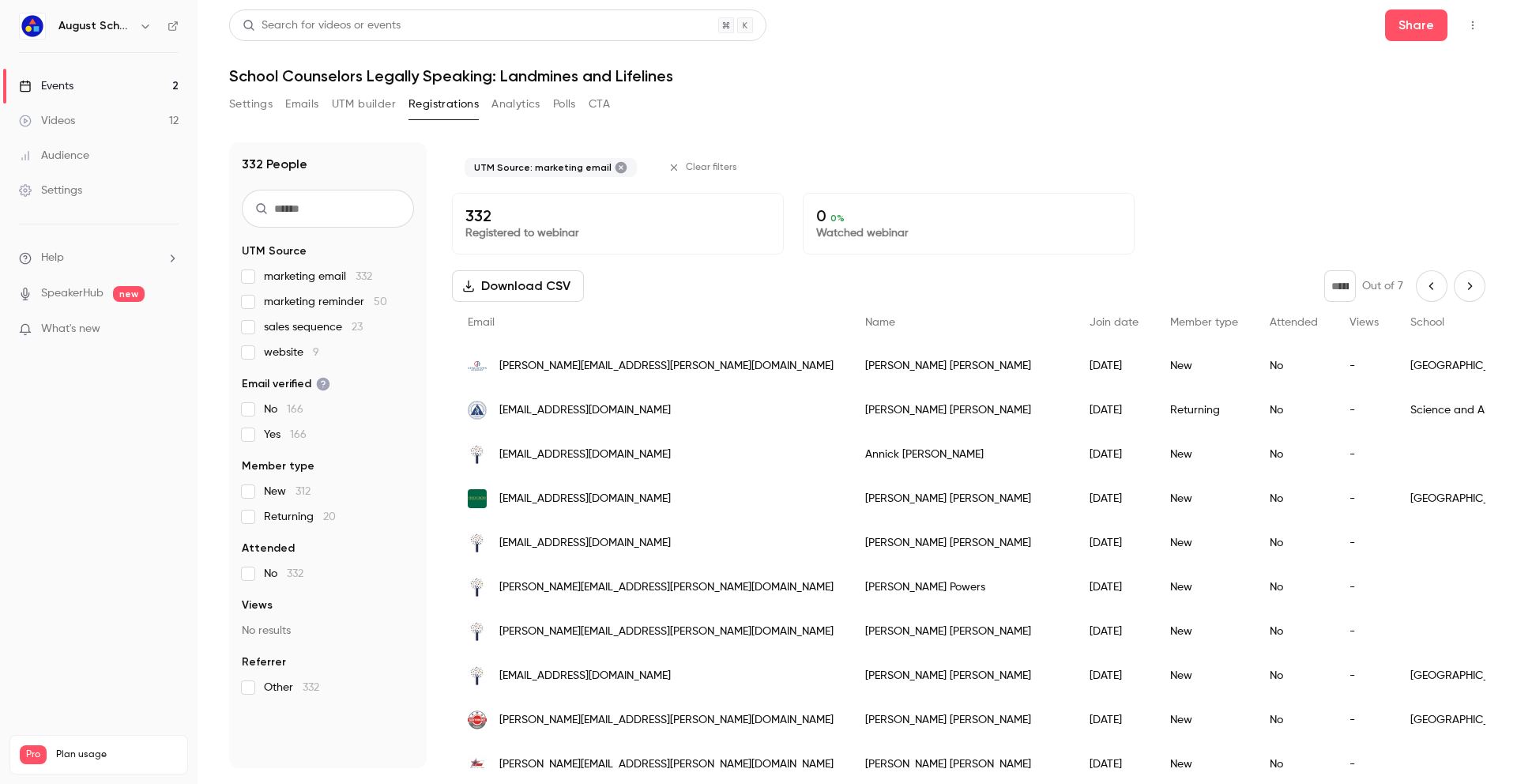
click at [1321, 282] on icon "Next page" at bounding box center [1469, 286] width 18 height 13
type input "*"
